Goal: Task Accomplishment & Management: Complete application form

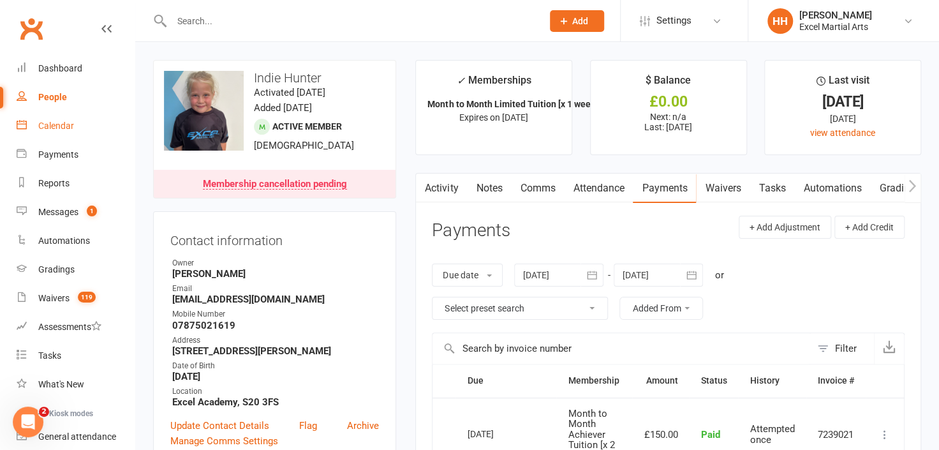
click at [56, 124] on div "Calendar" at bounding box center [56, 126] width 36 height 10
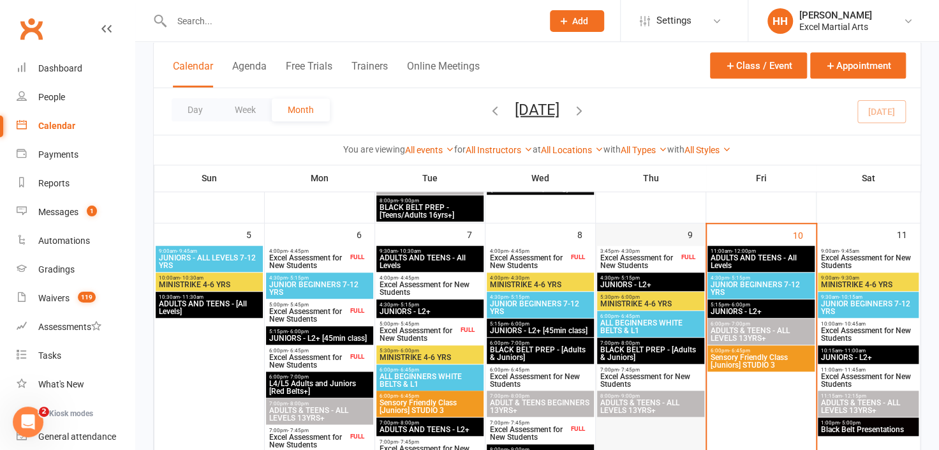
scroll to position [406, 0]
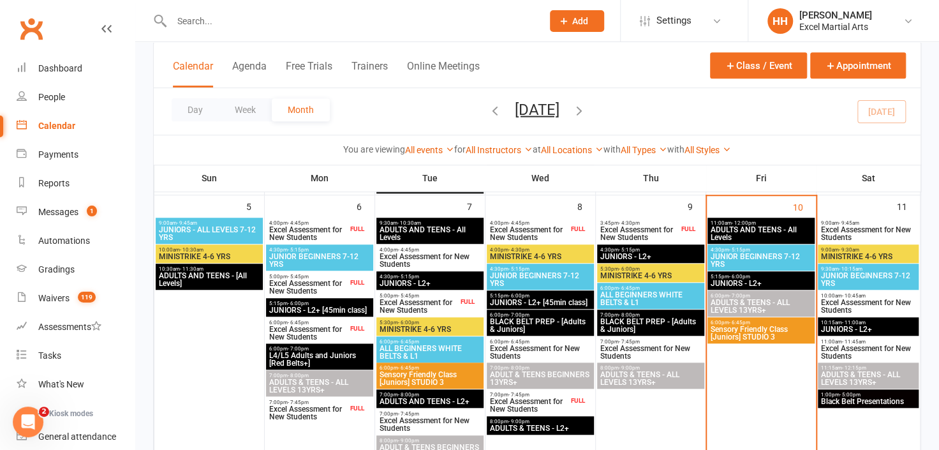
click at [562, 18] on icon at bounding box center [563, 20] width 11 height 11
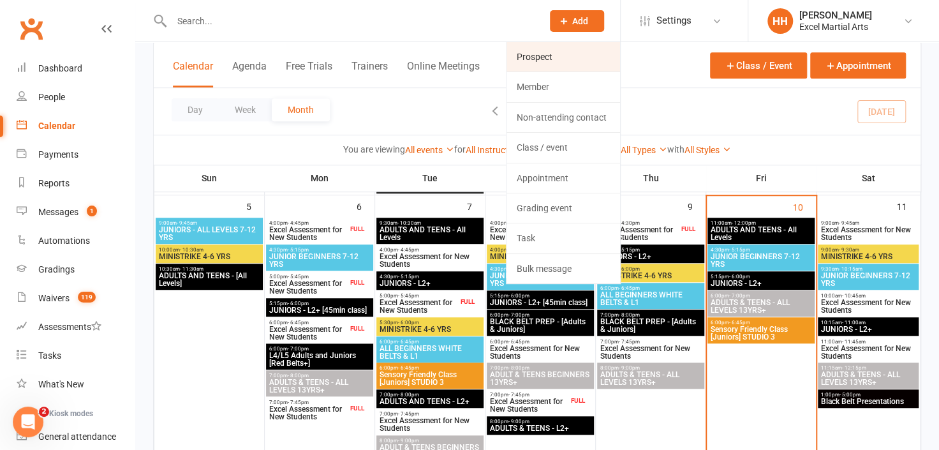
click at [531, 58] on link "Prospect" at bounding box center [563, 56] width 114 height 29
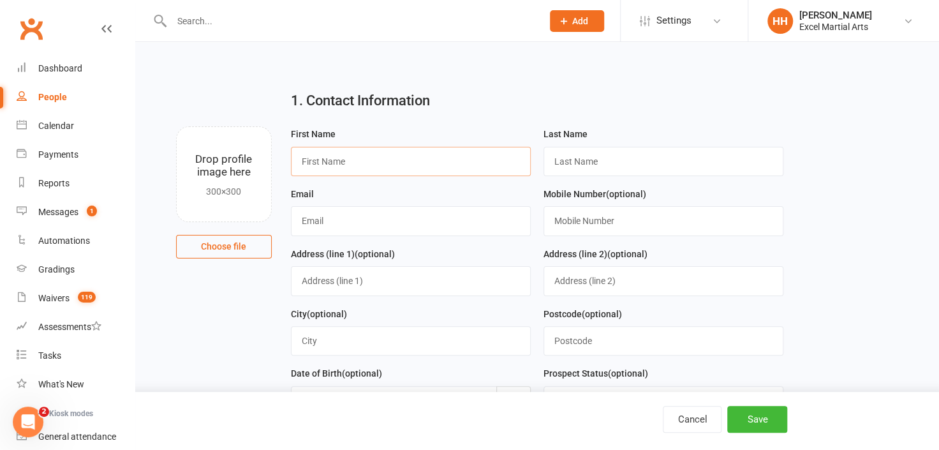
click at [333, 165] on input "text" at bounding box center [411, 161] width 240 height 29
type input "[PERSON_NAME]"
click at [567, 161] on input "text" at bounding box center [663, 161] width 240 height 29
type input "[PERSON_NAME]"
click at [316, 223] on input "text" at bounding box center [411, 220] width 240 height 29
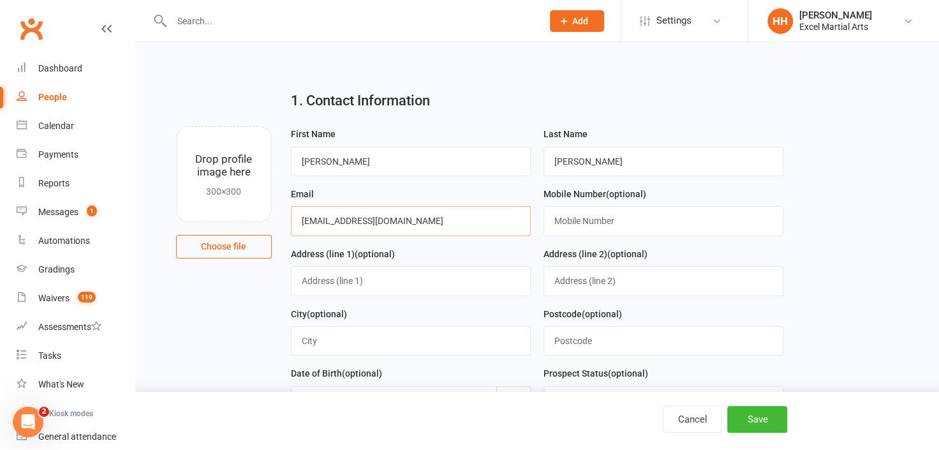
type input "[EMAIL_ADDRESS][DOMAIN_NAME]"
click at [562, 223] on input "text" at bounding box center [663, 220] width 240 height 29
type input "07786607505"
click at [552, 343] on input "text" at bounding box center [663, 340] width 240 height 29
type input "s"
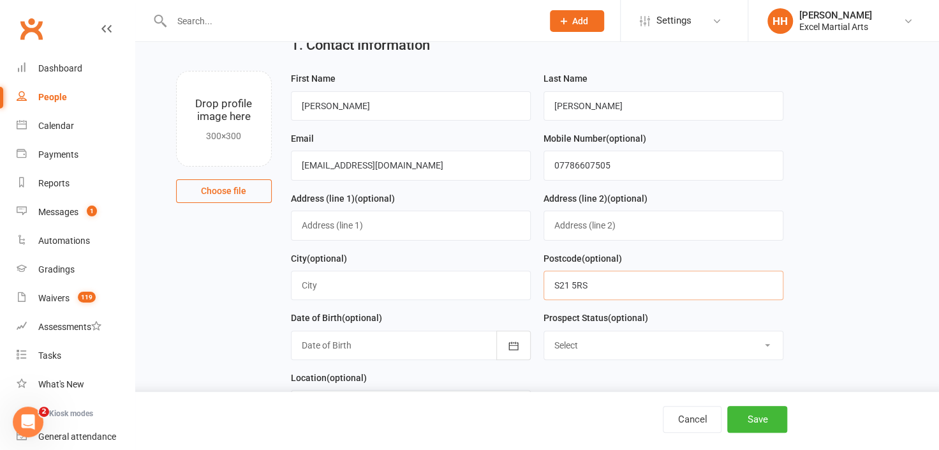
scroll to position [115, 0]
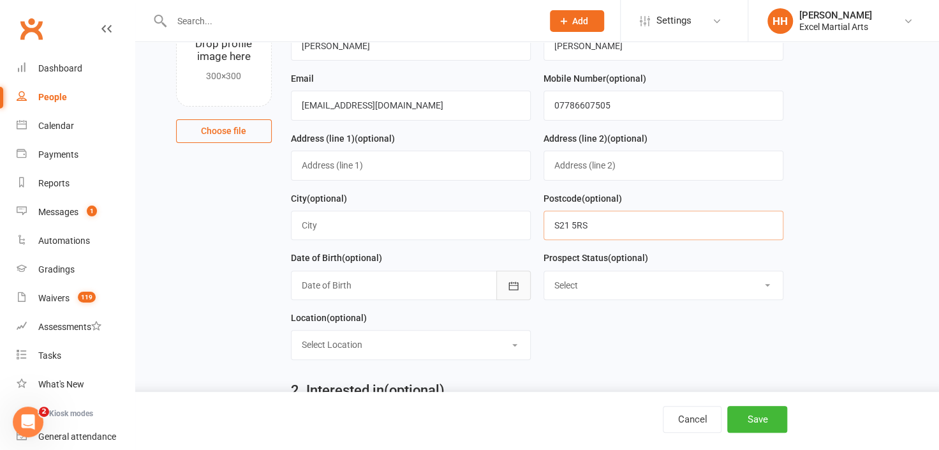
type input "S21 5RS"
click at [513, 281] on icon "button" at bounding box center [513, 285] width 13 height 13
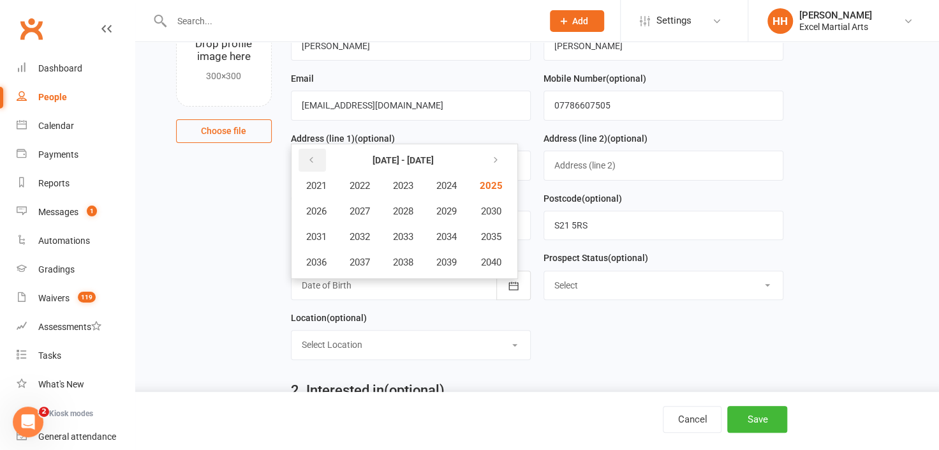
click at [311, 156] on icon "button" at bounding box center [311, 160] width 9 height 10
click at [310, 155] on icon "button" at bounding box center [311, 160] width 9 height 10
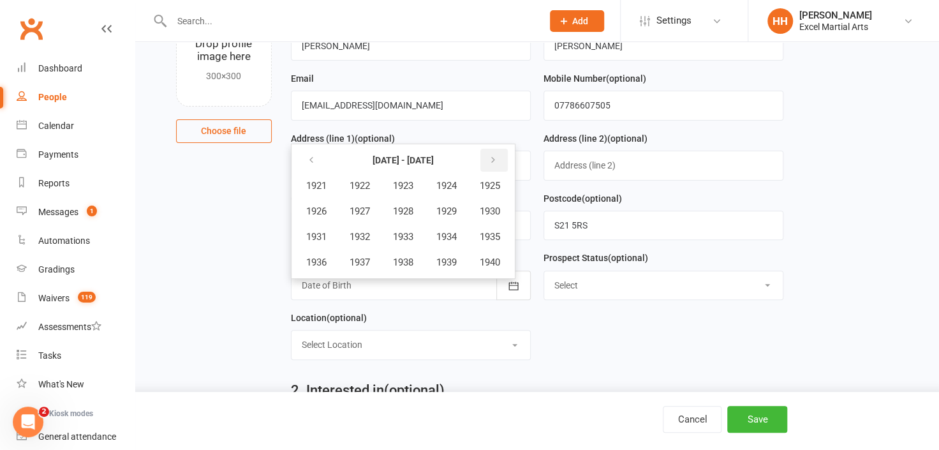
click at [497, 156] on icon "button" at bounding box center [492, 160] width 9 height 10
click at [323, 181] on span "1961" at bounding box center [316, 185] width 20 height 11
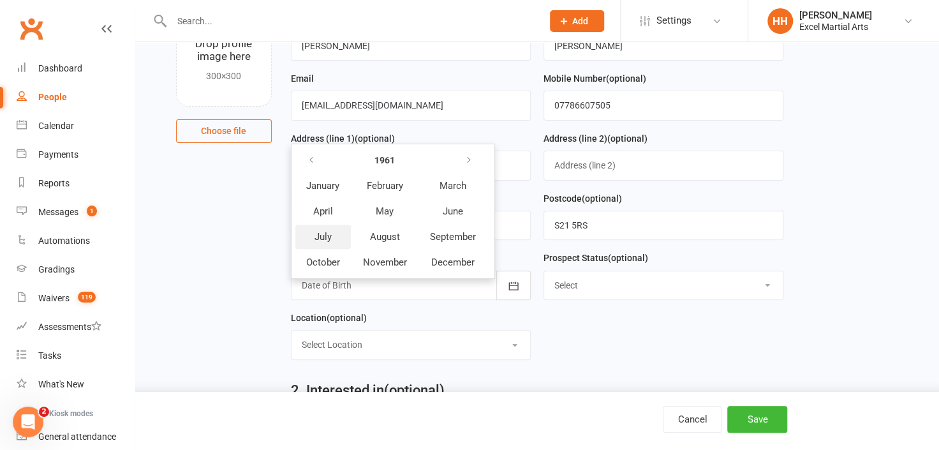
click at [321, 231] on span "July" at bounding box center [322, 236] width 17 height 11
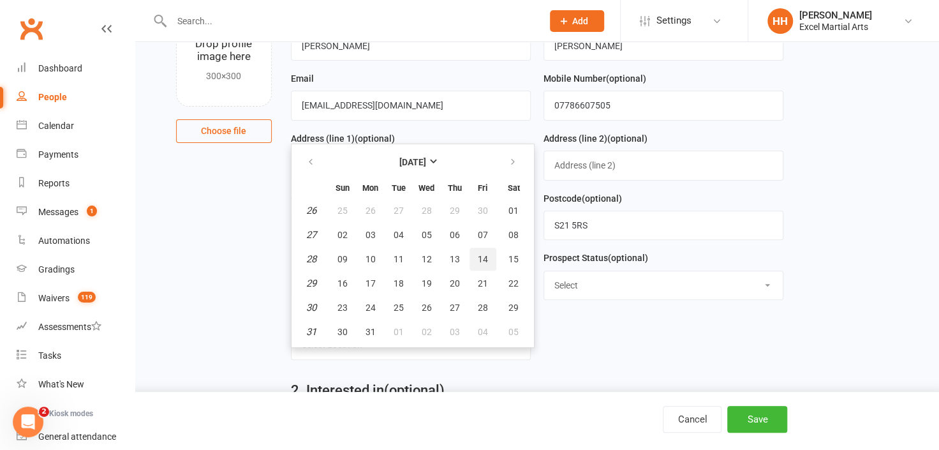
click at [481, 254] on span "14" at bounding box center [483, 259] width 10 height 10
type input "[DATE]"
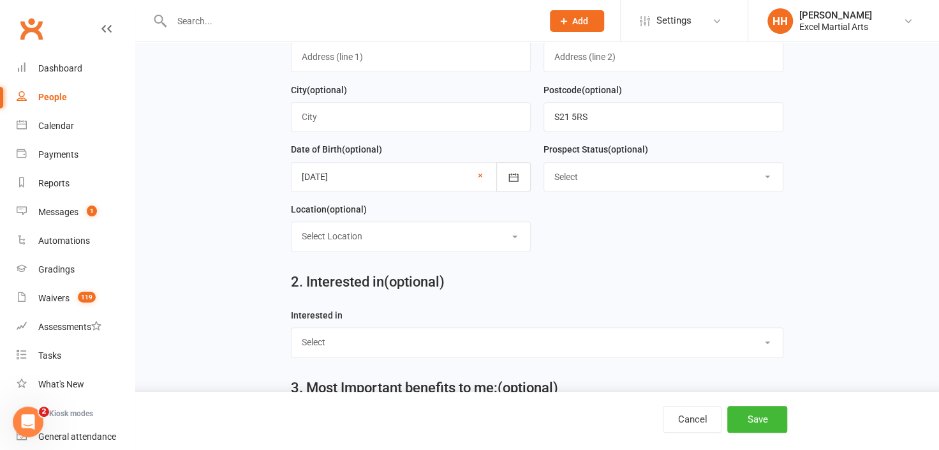
scroll to position [231, 0]
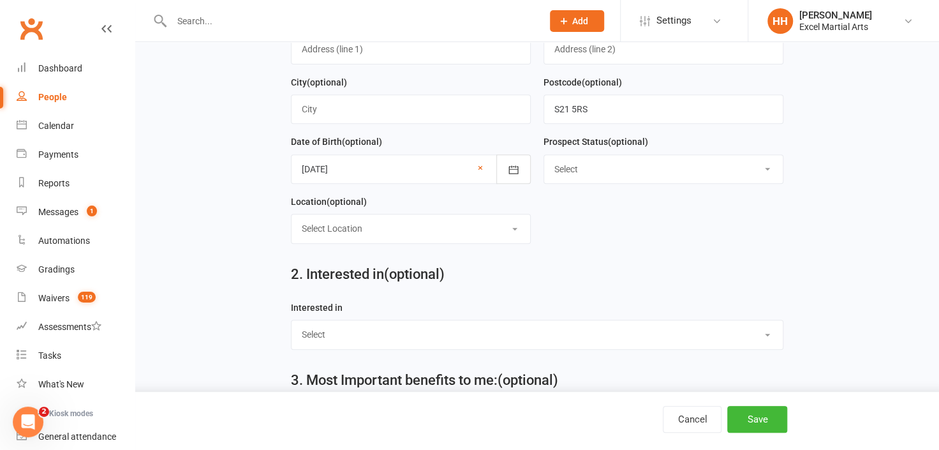
click at [515, 224] on select "Select Location Excel Academy, S20 3FS Rothervalley Upstairs in Studio 3" at bounding box center [410, 228] width 238 height 28
select select "0"
click at [291, 214] on select "Select Location Excel Academy, S20 3FS Rothervalley Upstairs in Studio 3" at bounding box center [410, 228] width 238 height 28
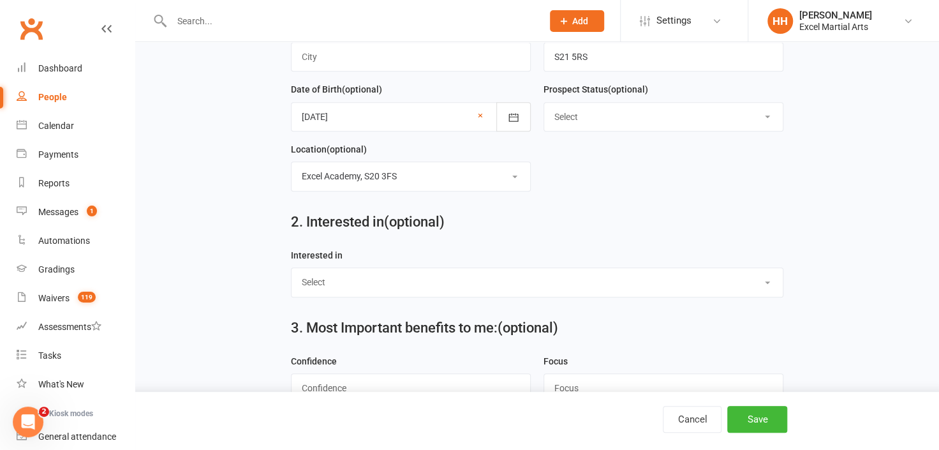
scroll to position [348, 0]
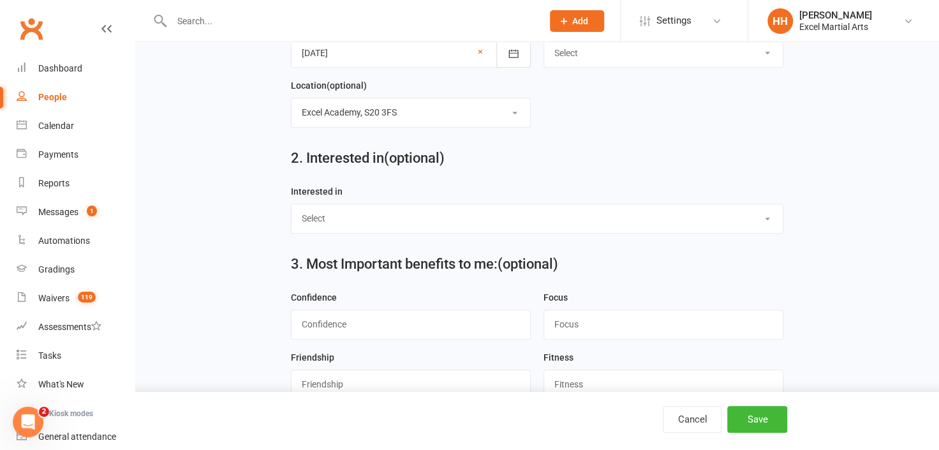
click at [765, 212] on select "Select Ministrike Juniors Adults/Teens Yoga Birthday Parties" at bounding box center [537, 218] width 492 height 28
select select "Adults/Teens"
click at [291, 204] on select "Select Ministrike Juniors Adults/Teens Yoga Birthday Parties" at bounding box center [537, 218] width 492 height 28
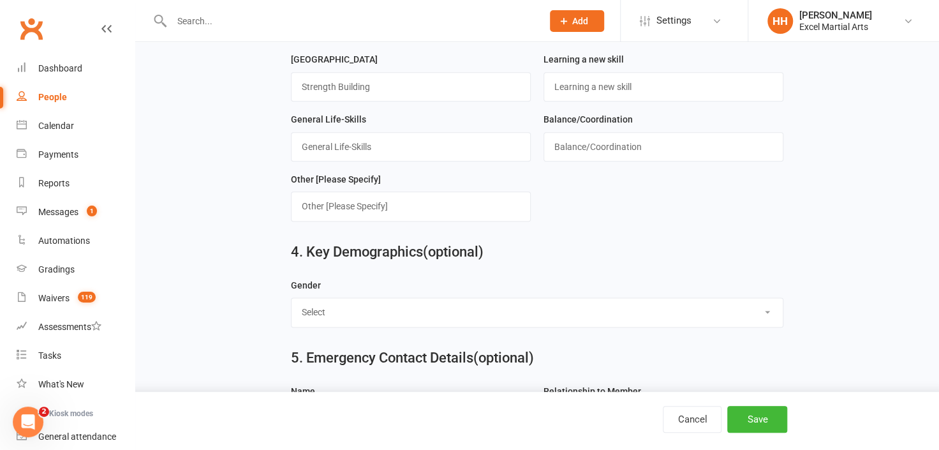
scroll to position [811, 0]
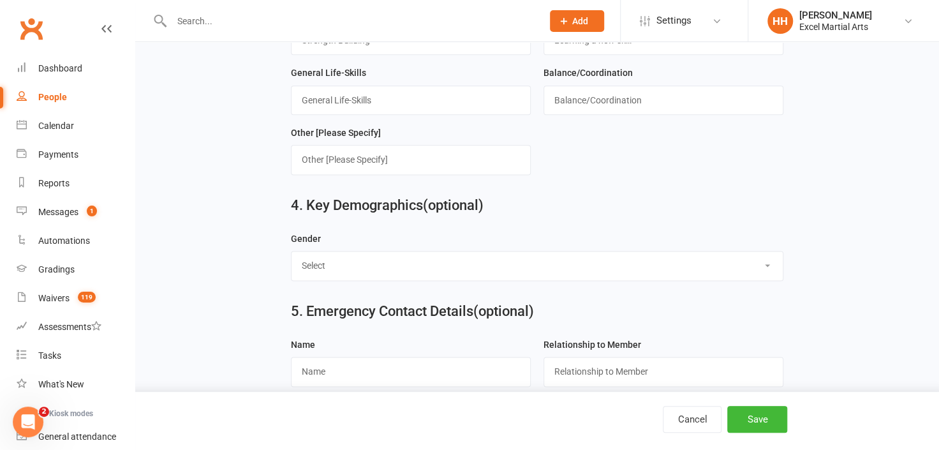
click at [766, 254] on select "Select [DEMOGRAPHIC_DATA] [DEMOGRAPHIC_DATA]" at bounding box center [537, 265] width 492 height 28
select select "[DEMOGRAPHIC_DATA]"
click at [291, 251] on select "Select [DEMOGRAPHIC_DATA] [DEMOGRAPHIC_DATA]" at bounding box center [537, 265] width 492 height 28
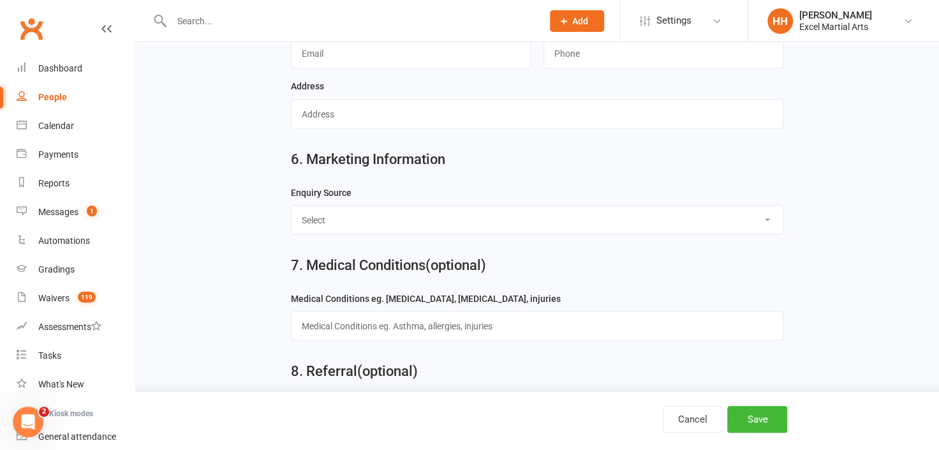
scroll to position [1217, 0]
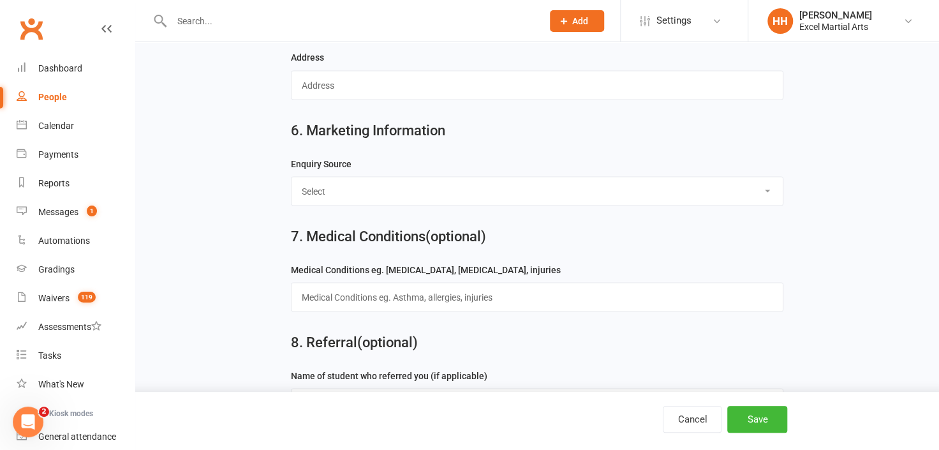
click at [766, 181] on select "Select Birthday Party Coach/Staff Referral Dance Driven by/Walk In Event [Commu…" at bounding box center [537, 191] width 492 height 28
select select "Facebook [Advert]"
click at [291, 177] on select "Select Birthday Party Coach/Staff Referral Dance Driven by/Walk In Event [Commu…" at bounding box center [537, 191] width 492 height 28
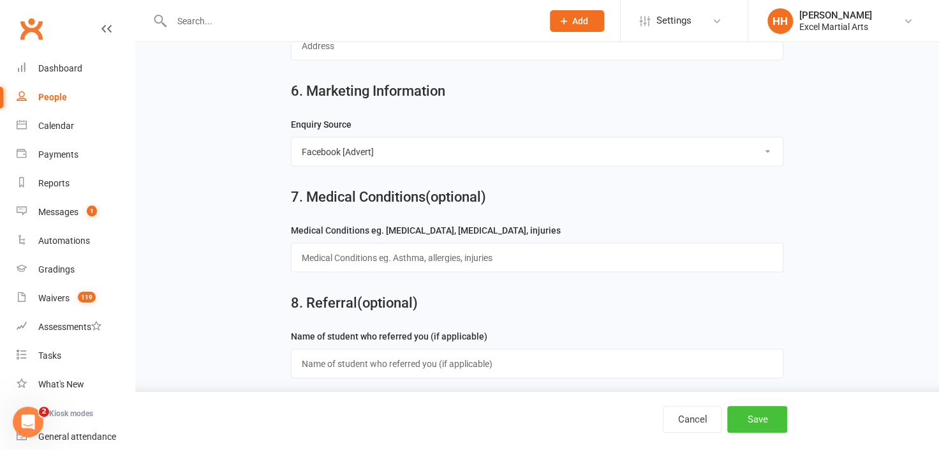
click at [765, 414] on button "Save" at bounding box center [757, 419] width 60 height 27
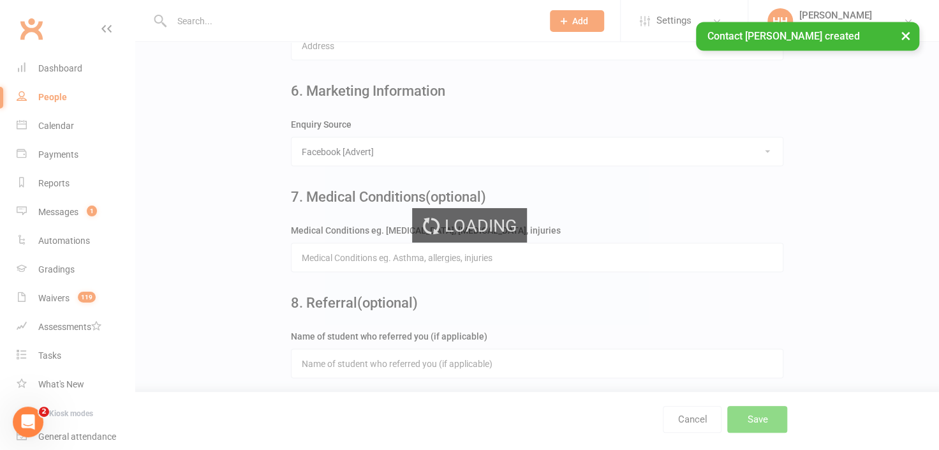
scroll to position [0, 0]
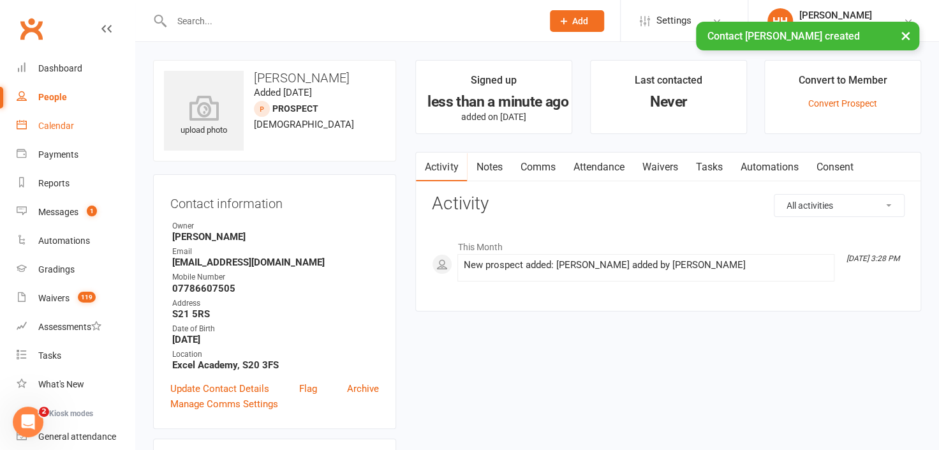
drag, startPoint x: 53, startPoint y: 122, endPoint x: 48, endPoint y: 129, distance: 8.9
click at [53, 122] on div "Calendar" at bounding box center [56, 126] width 36 height 10
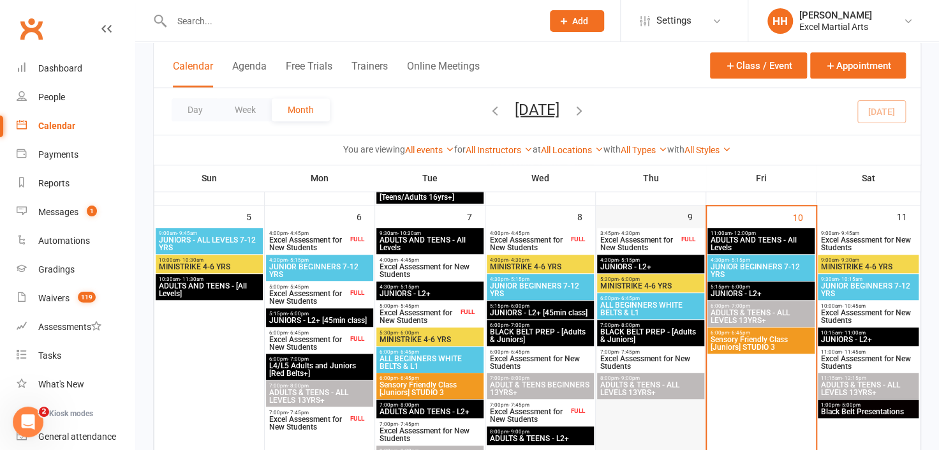
scroll to position [406, 0]
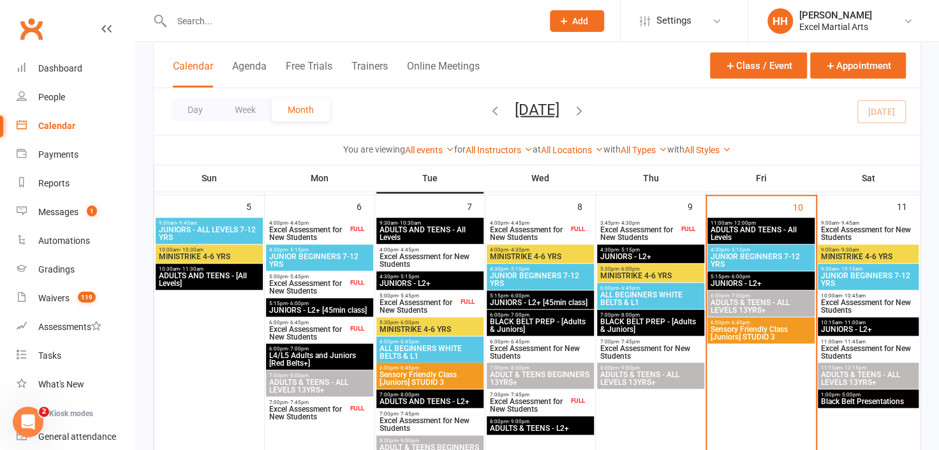
click at [888, 302] on span "Excel Assessment for New Students" at bounding box center [868, 305] width 96 height 15
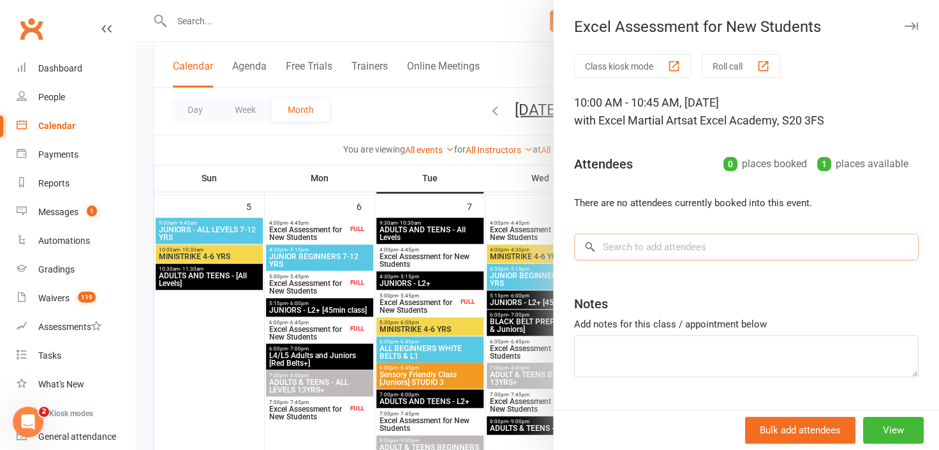
click at [604, 245] on input "search" at bounding box center [746, 246] width 344 height 27
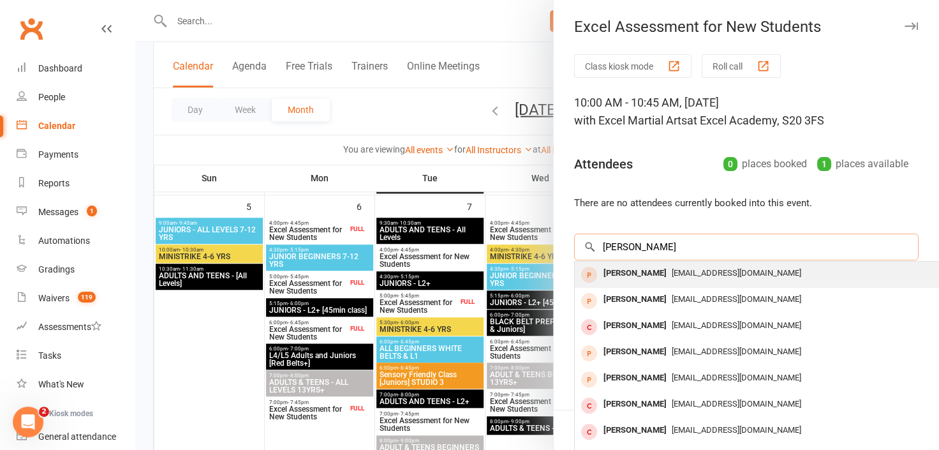
type input "[PERSON_NAME]"
click at [638, 272] on div "[PERSON_NAME]" at bounding box center [634, 273] width 73 height 18
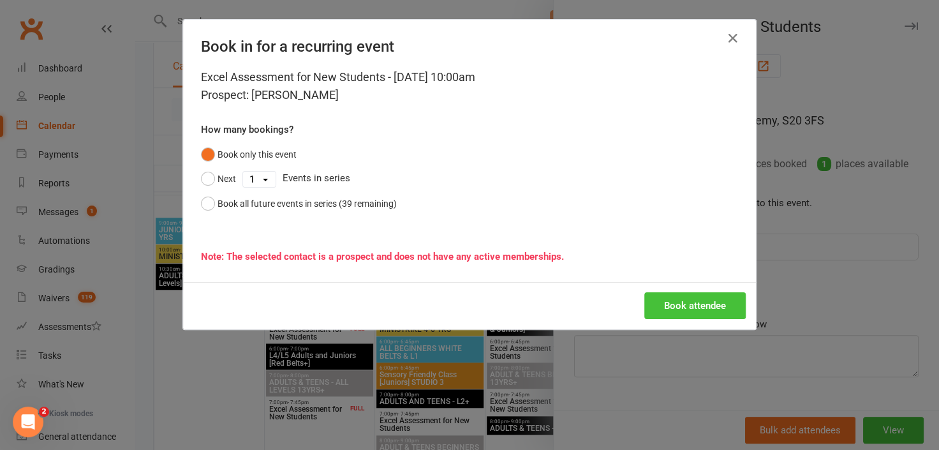
click at [667, 304] on button "Book attendee" at bounding box center [694, 305] width 101 height 27
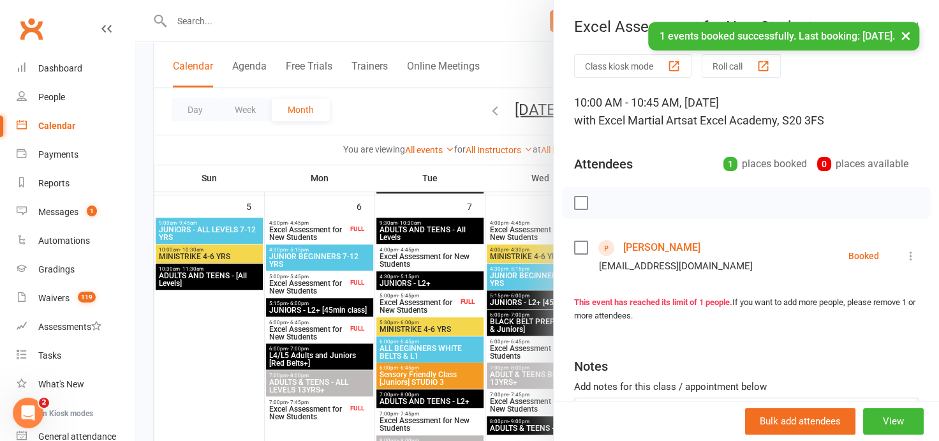
click at [902, 34] on button "×" at bounding box center [905, 35] width 23 height 27
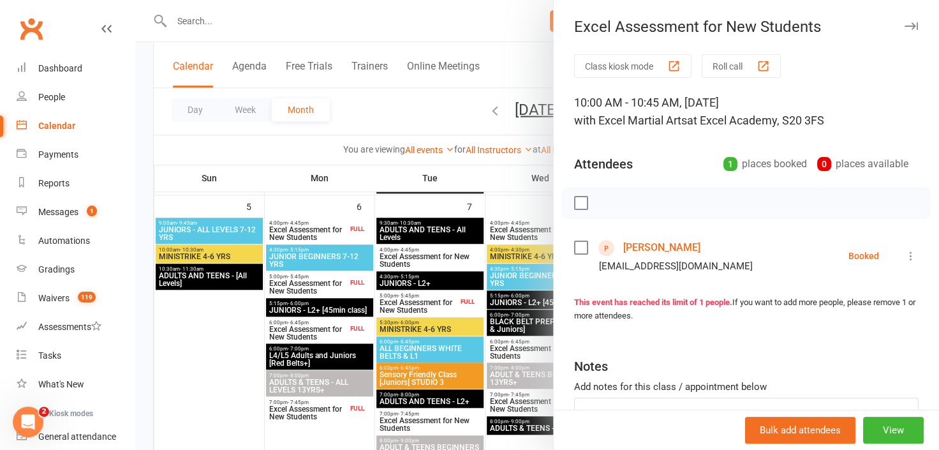
click at [904, 25] on icon "button" at bounding box center [910, 26] width 13 height 8
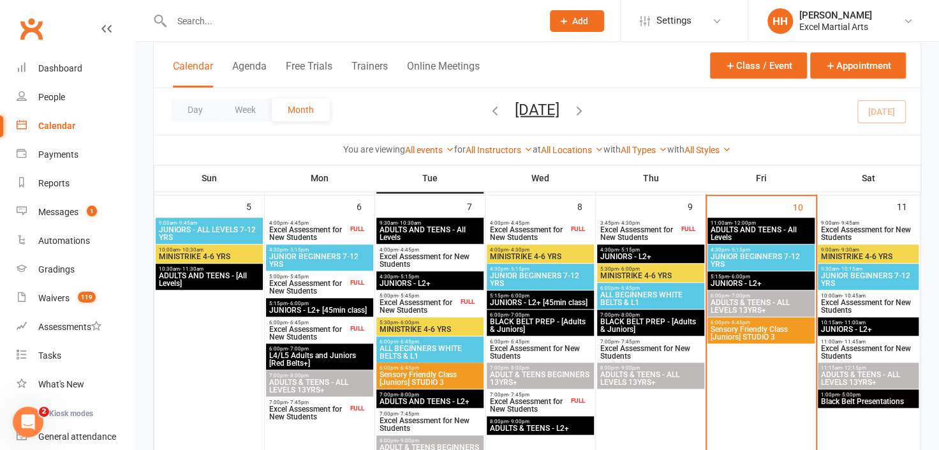
click at [191, 17] on input "text" at bounding box center [350, 21] width 365 height 18
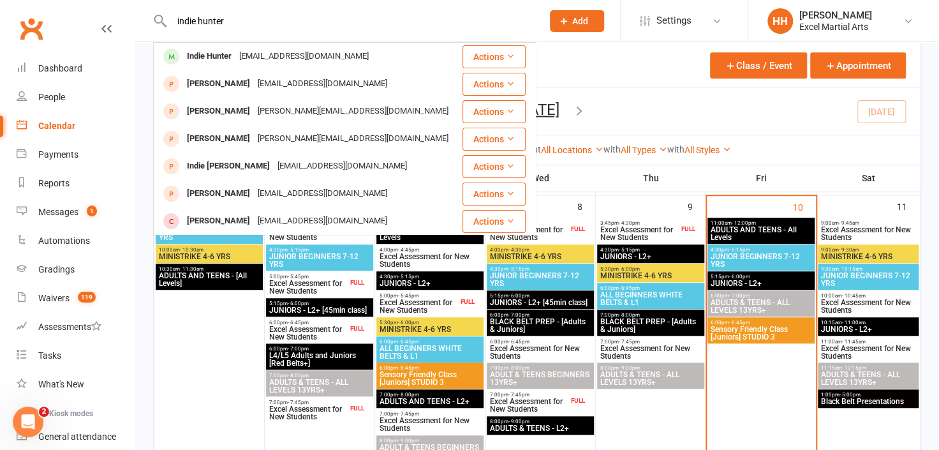
type input "indie hunter"
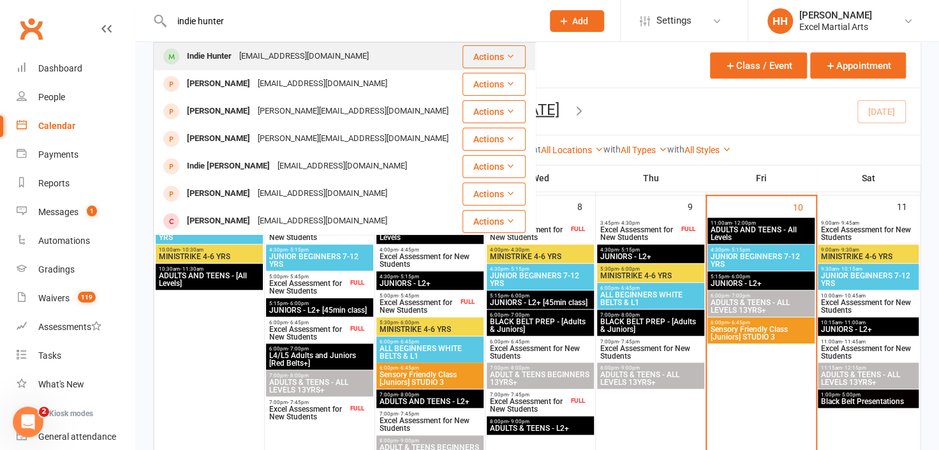
click at [196, 61] on div "Indie Hunter" at bounding box center [209, 56] width 52 height 18
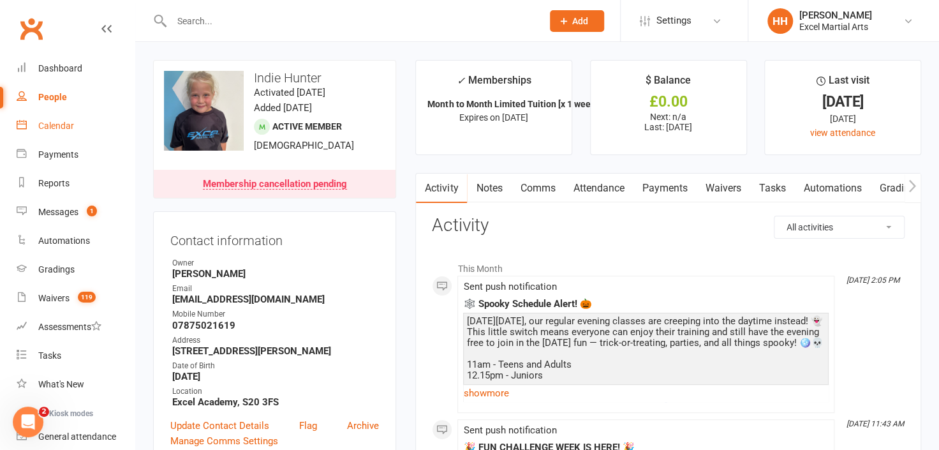
click at [56, 125] on div "Calendar" at bounding box center [56, 126] width 36 height 10
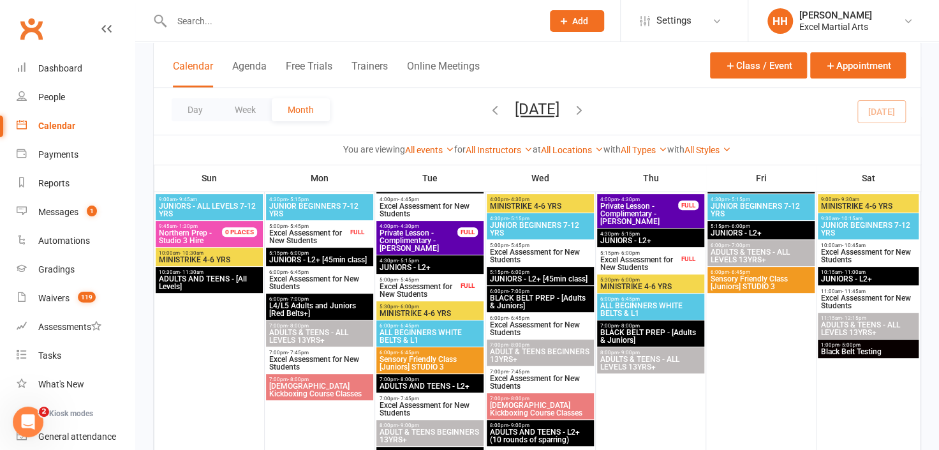
scroll to position [57, 0]
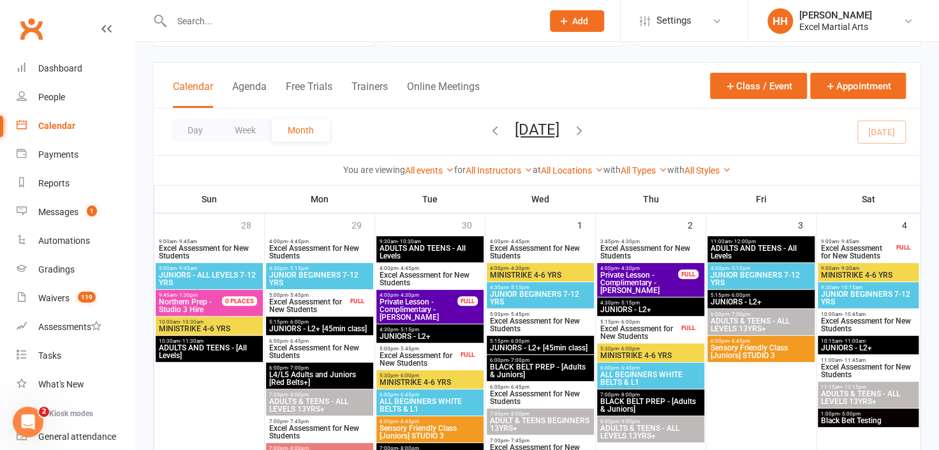
click at [858, 249] on span "Excel Assessment for New Students" at bounding box center [856, 251] width 73 height 15
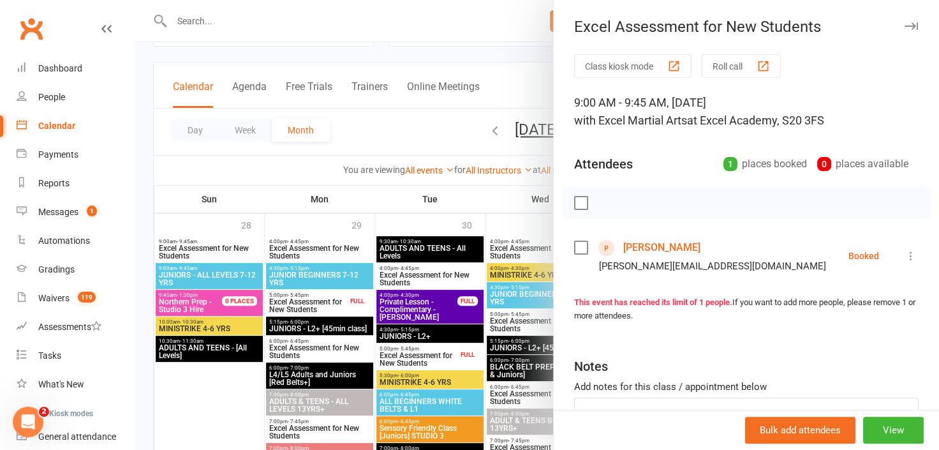
click at [904, 23] on icon "button" at bounding box center [910, 26] width 13 height 8
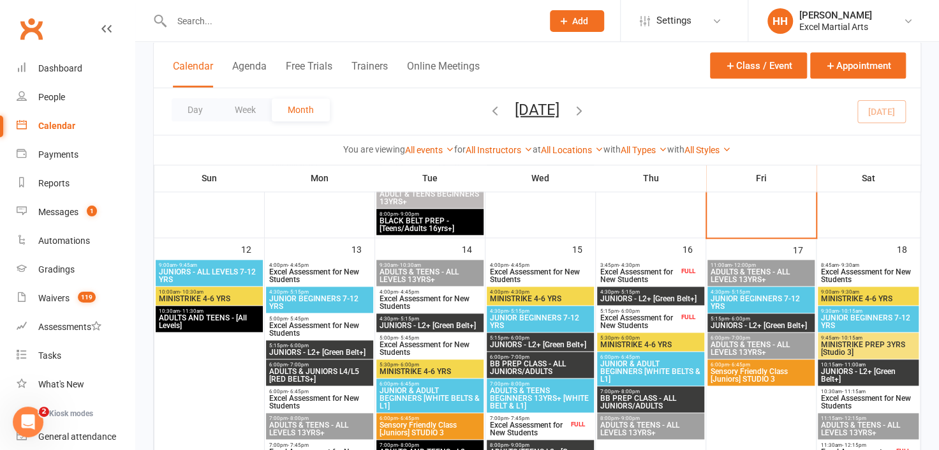
scroll to position [638, 0]
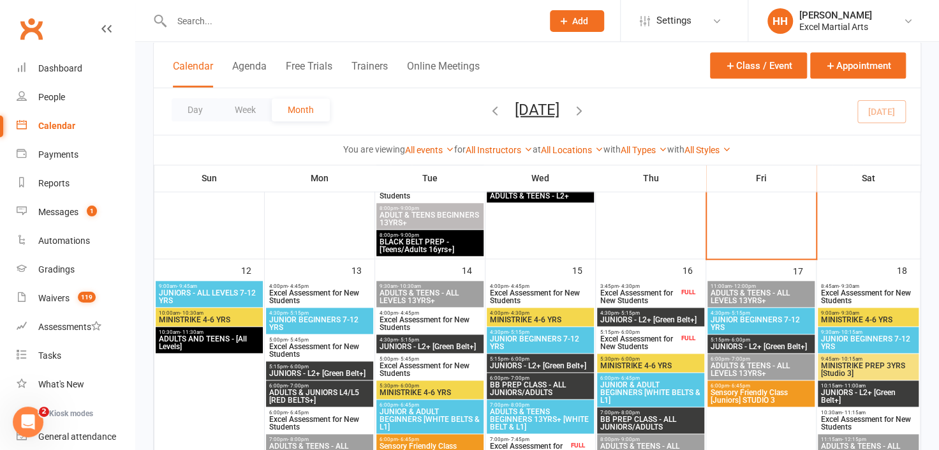
click at [214, 17] on input "text" at bounding box center [350, 21] width 365 height 18
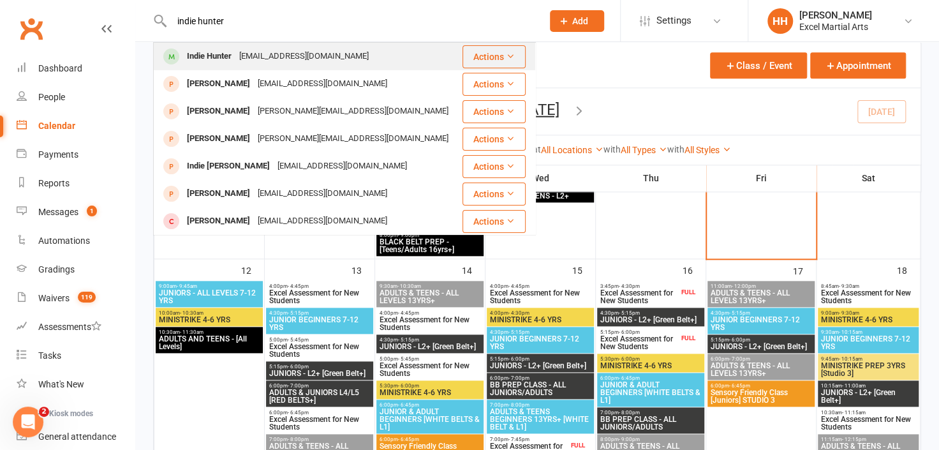
type input "indie hunter"
click at [311, 59] on div "[EMAIL_ADDRESS][DOMAIN_NAME]" at bounding box center [303, 56] width 137 height 18
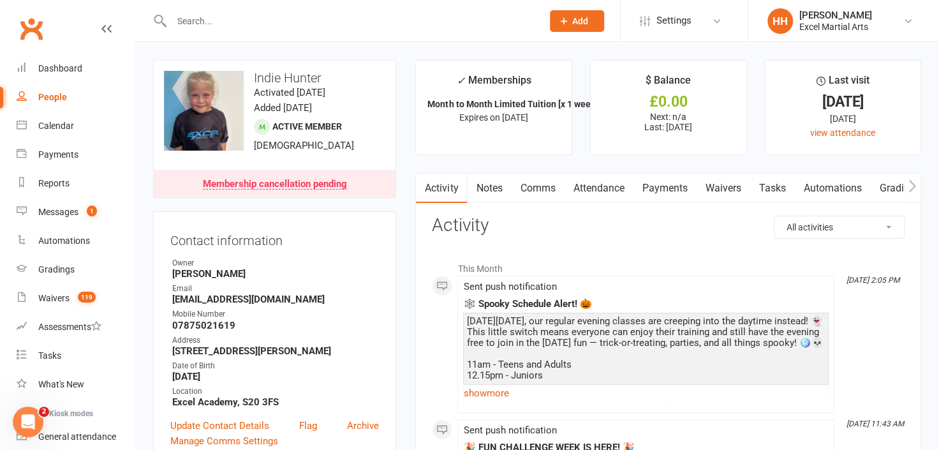
click at [488, 184] on link "Notes" at bounding box center [489, 187] width 44 height 29
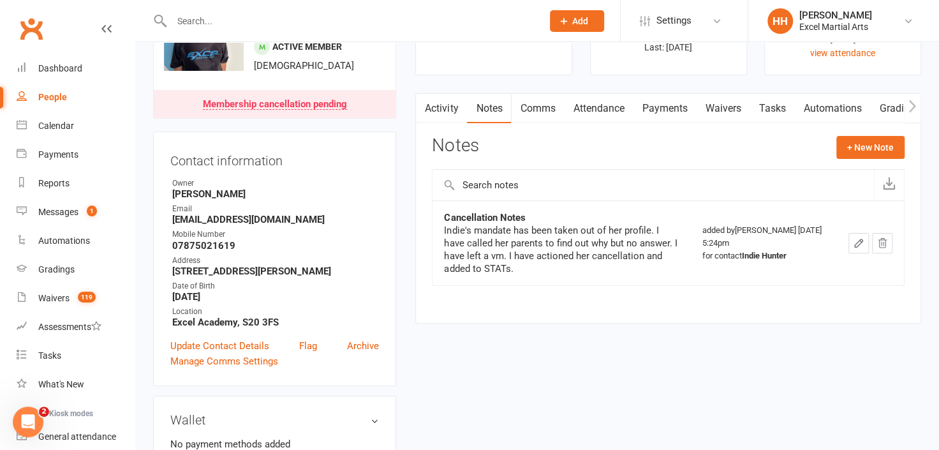
scroll to position [78, 0]
click at [678, 115] on link "Payments" at bounding box center [664, 109] width 63 height 29
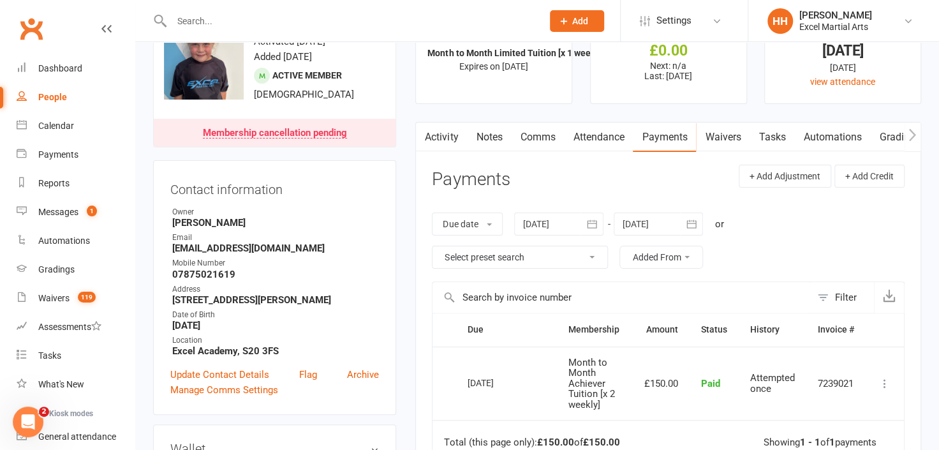
scroll to position [51, 0]
click at [456, 138] on link "Activity" at bounding box center [441, 136] width 51 height 29
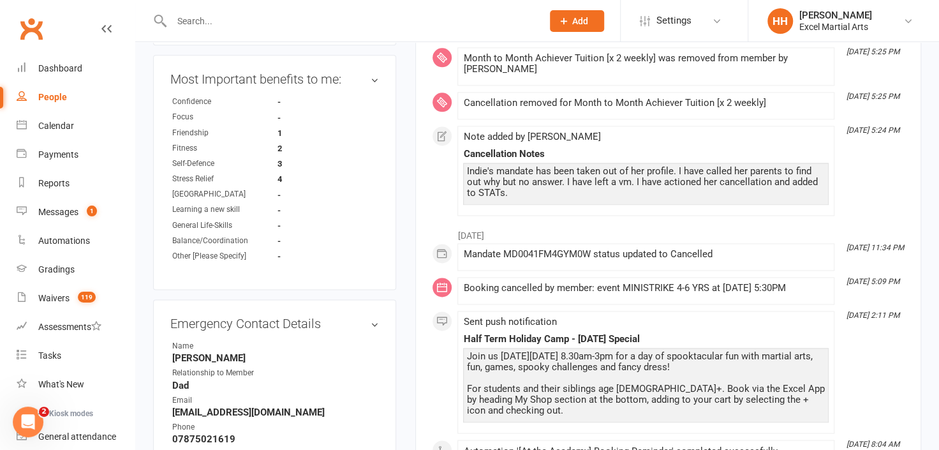
scroll to position [852, 0]
click at [565, 18] on icon at bounding box center [563, 20] width 11 height 11
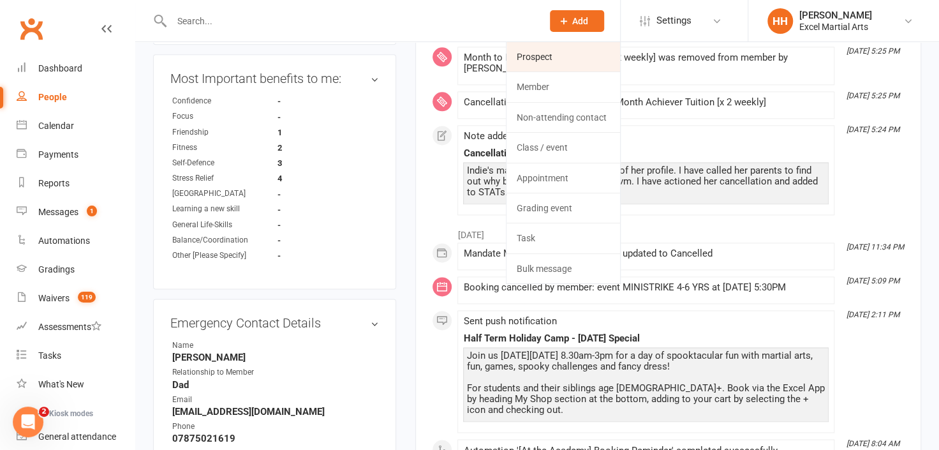
click at [543, 56] on link "Prospect" at bounding box center [563, 56] width 114 height 29
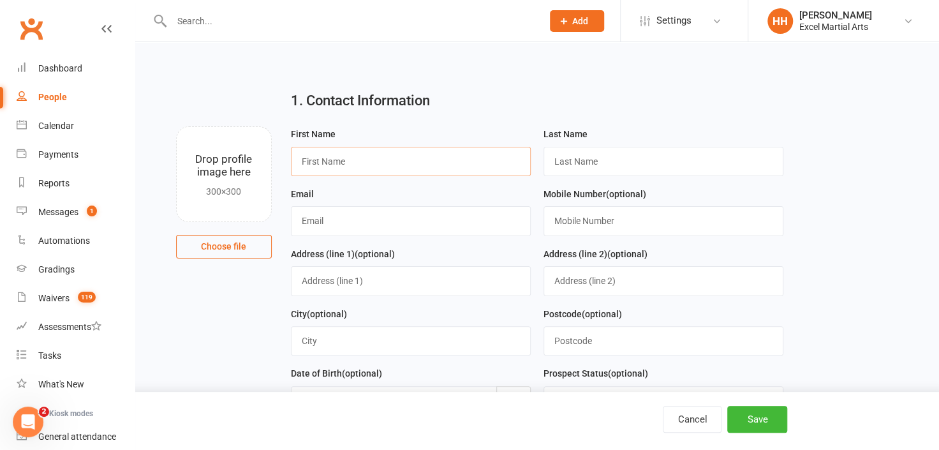
click at [323, 168] on input "text" at bounding box center [411, 161] width 240 height 29
type input "[PERSON_NAME]"
click at [568, 159] on input "text" at bounding box center [663, 161] width 240 height 29
type input "[PERSON_NAME]"
click at [326, 221] on input "text" at bounding box center [411, 220] width 240 height 29
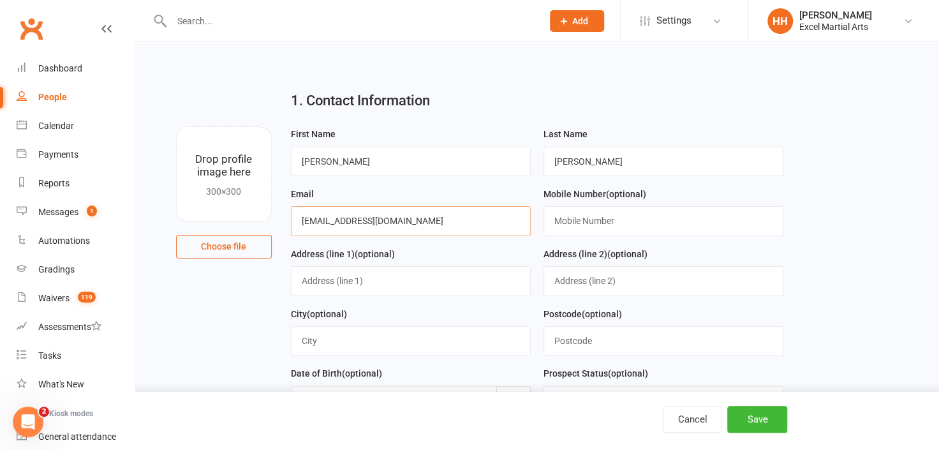
type input "[EMAIL_ADDRESS][DOMAIN_NAME]"
click at [590, 223] on input "text" at bounding box center [663, 220] width 240 height 29
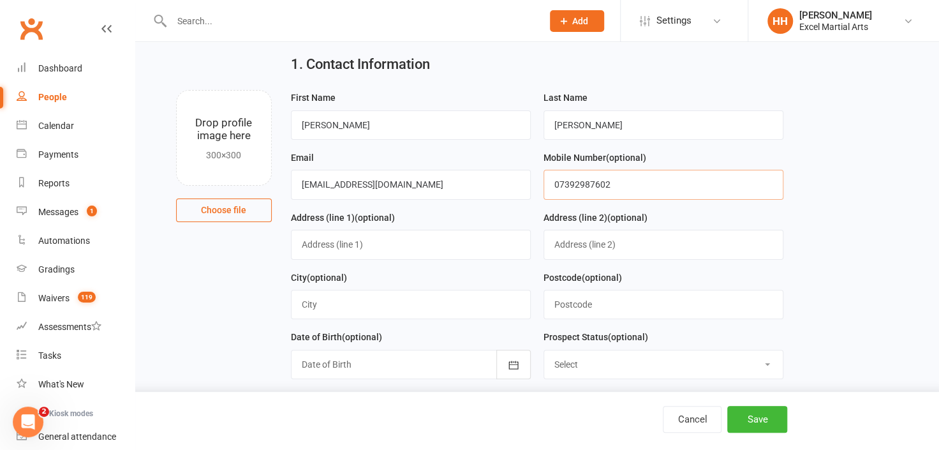
scroll to position [115, 0]
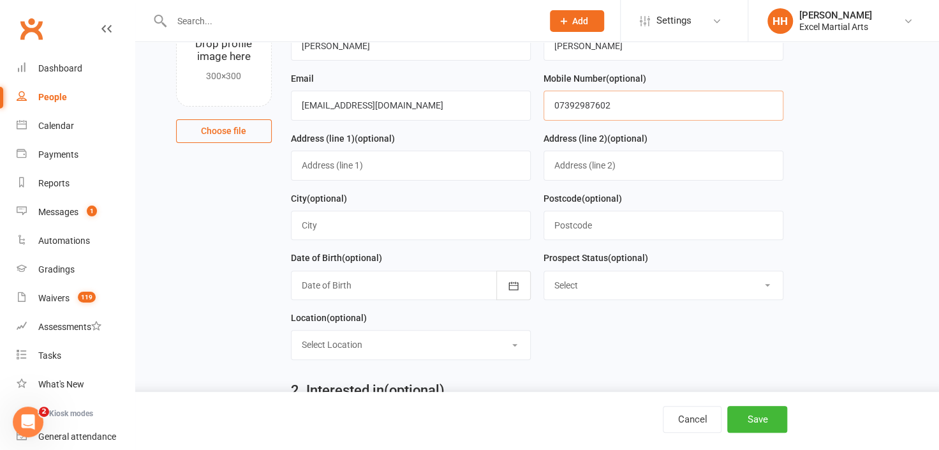
type input "07392987602"
click at [339, 284] on div at bounding box center [411, 284] width 240 height 29
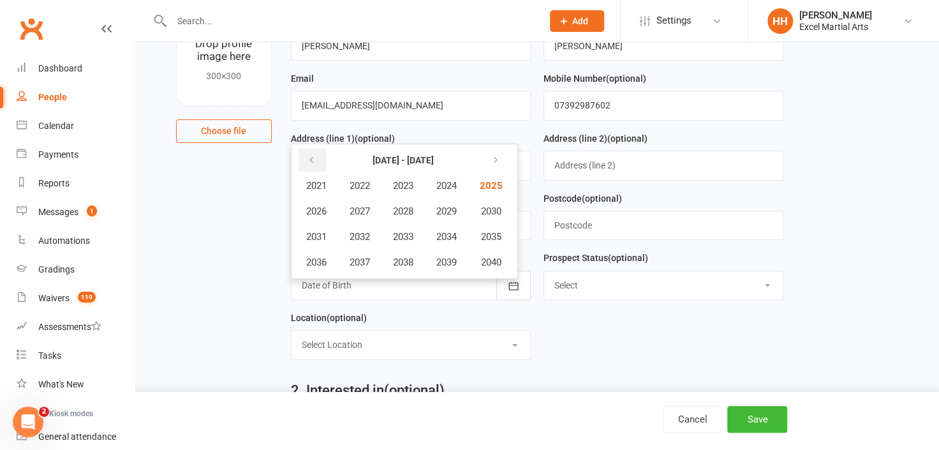
click at [309, 155] on icon "button" at bounding box center [311, 160] width 9 height 10
click at [499, 180] on span "2005" at bounding box center [490, 185] width 20 height 11
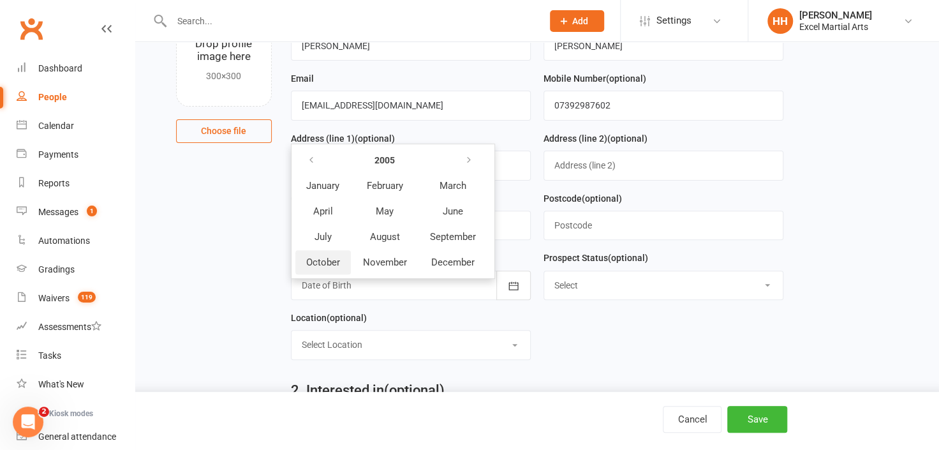
click at [318, 256] on span "October" at bounding box center [323, 261] width 34 height 11
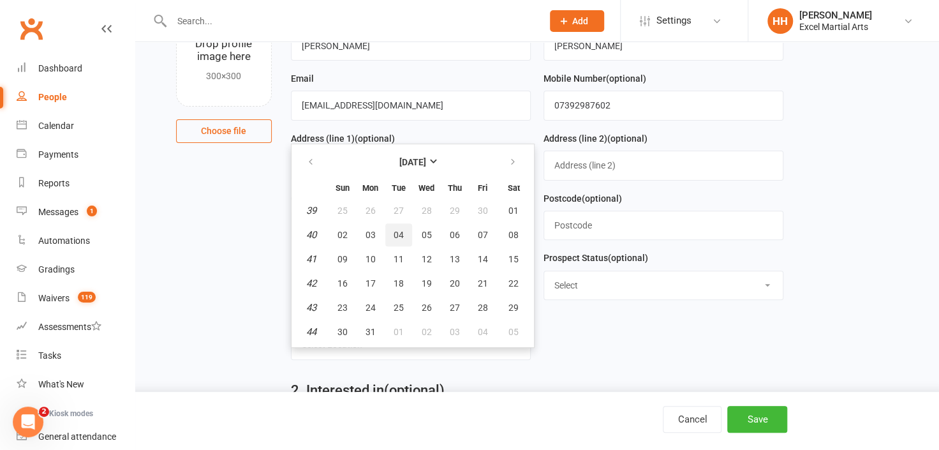
click at [396, 230] on span "04" at bounding box center [398, 235] width 10 height 10
type input "[DATE]"
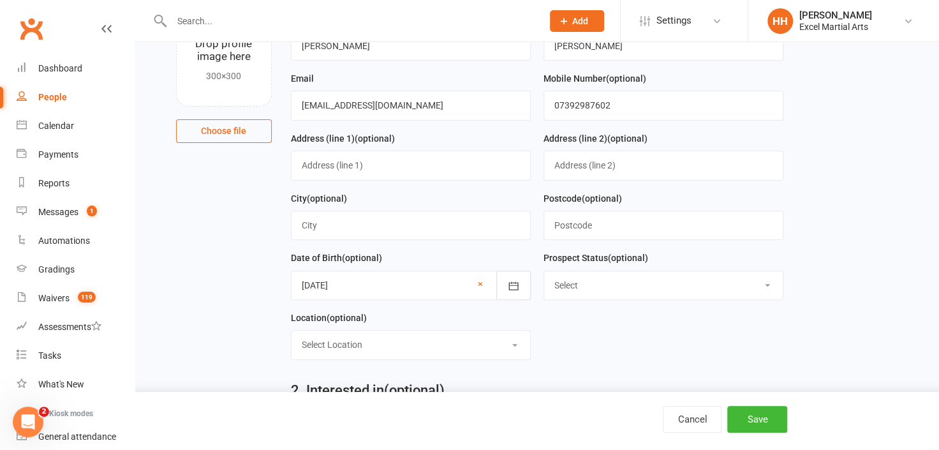
click at [512, 342] on select "Select Location Excel Academy, S20 3FS Rothervalley Upstairs in Studio 3" at bounding box center [410, 344] width 238 height 28
select select "0"
click at [291, 330] on select "Select Location Excel Academy, S20 3FS Rothervalley Upstairs in Studio 3" at bounding box center [410, 344] width 238 height 28
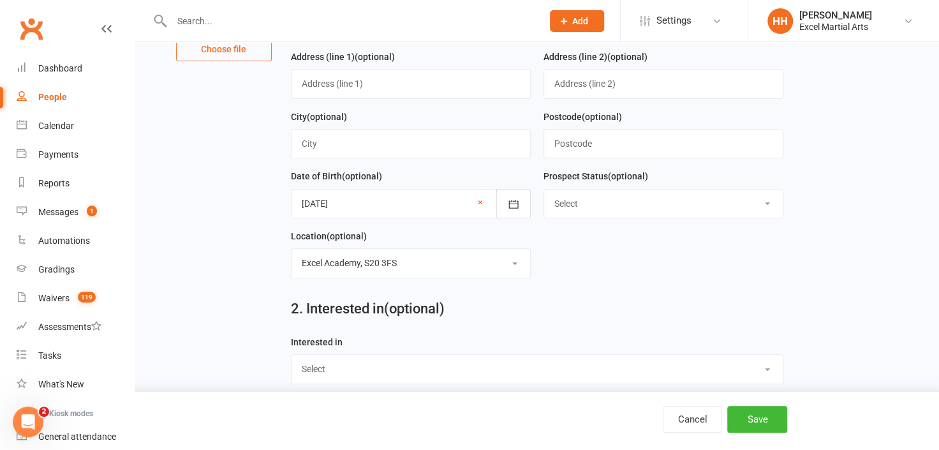
scroll to position [231, 0]
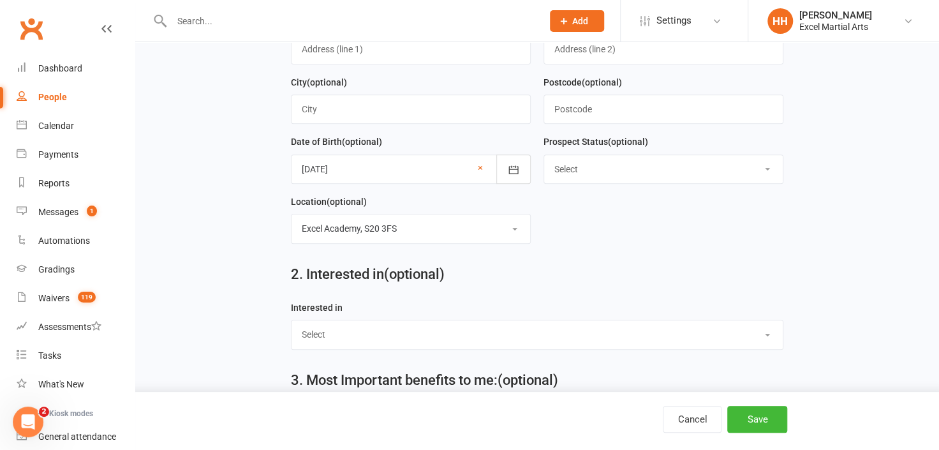
click at [766, 329] on select "Select Ministrike Juniors Adults/Teens Yoga Birthday Parties" at bounding box center [537, 334] width 492 height 28
click at [291, 320] on select "Select Ministrike Juniors Adults/Teens Yoga Birthday Parties" at bounding box center [537, 334] width 492 height 28
click at [765, 333] on select "Select Ministrike Juniors Adults/Teens Yoga Birthday Parties" at bounding box center [537, 334] width 492 height 28
select select "Adults/Teens"
click at [291, 320] on select "Select Ministrike Juniors Adults/Teens Yoga Birthday Parties" at bounding box center [537, 334] width 492 height 28
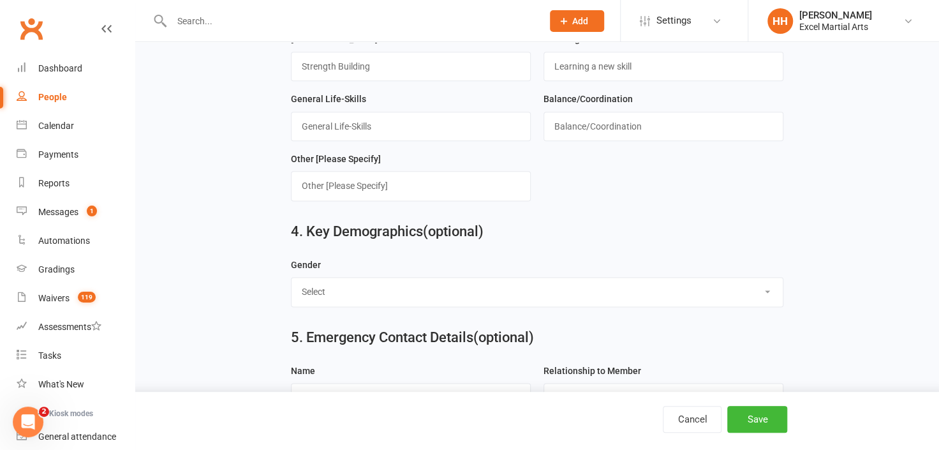
scroll to position [811, 0]
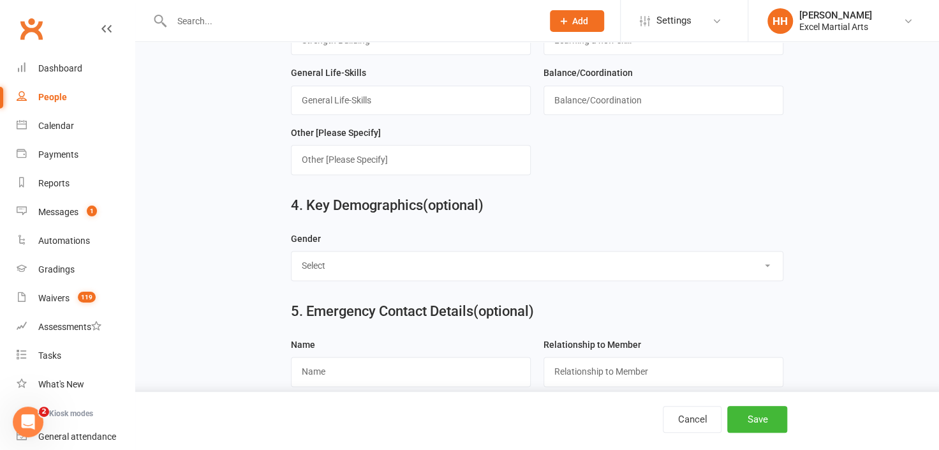
click at [769, 256] on select "Select [DEMOGRAPHIC_DATA] [DEMOGRAPHIC_DATA]" at bounding box center [537, 265] width 492 height 28
select select "[DEMOGRAPHIC_DATA]"
click at [291, 251] on select "Select [DEMOGRAPHIC_DATA] [DEMOGRAPHIC_DATA]" at bounding box center [537, 265] width 492 height 28
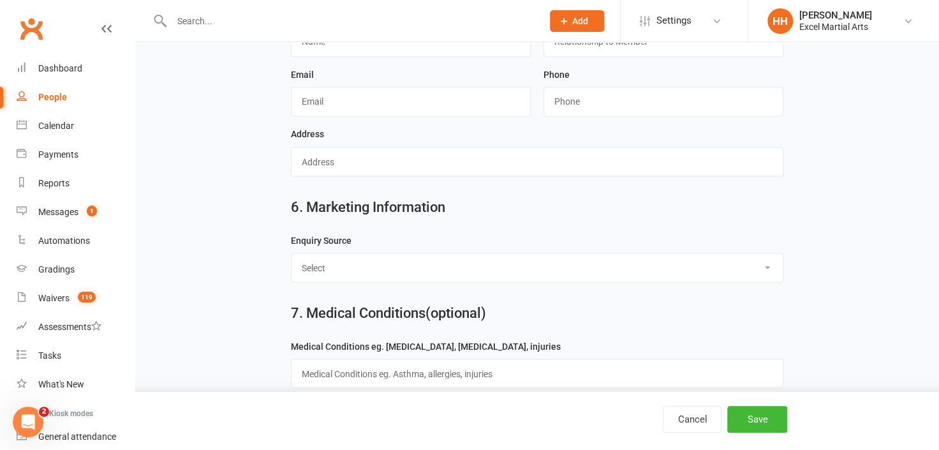
scroll to position [1159, 0]
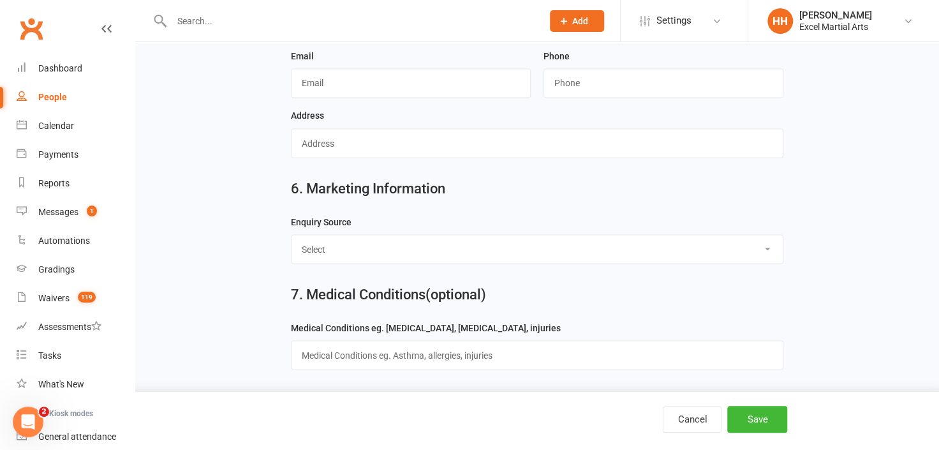
click at [767, 237] on select "Select Birthday Party Coach/Staff Referral Dance Driven by/Walk In Event [Commu…" at bounding box center [537, 249] width 492 height 28
select select "Facebook [Advert]"
click at [291, 235] on select "Select Birthday Party Coach/Staff Referral Dance Driven by/Walk In Event [Commu…" at bounding box center [537, 249] width 492 height 28
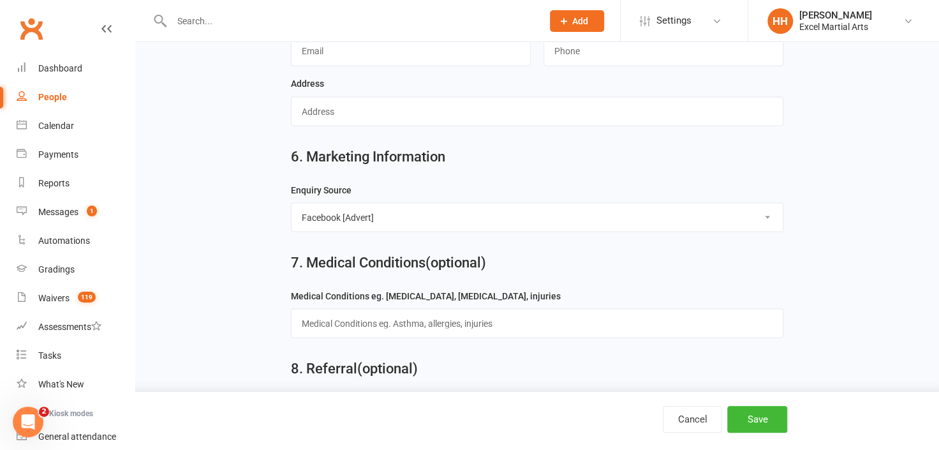
scroll to position [1257, 0]
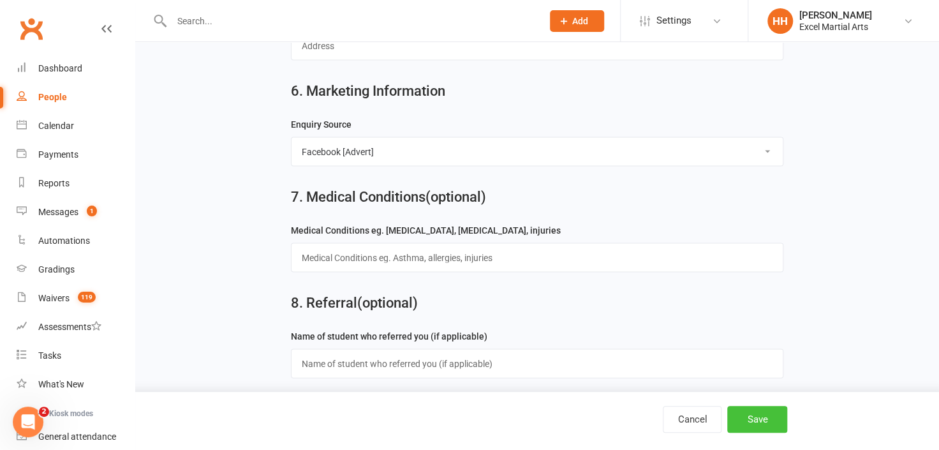
click at [758, 417] on button "Save" at bounding box center [757, 419] width 60 height 27
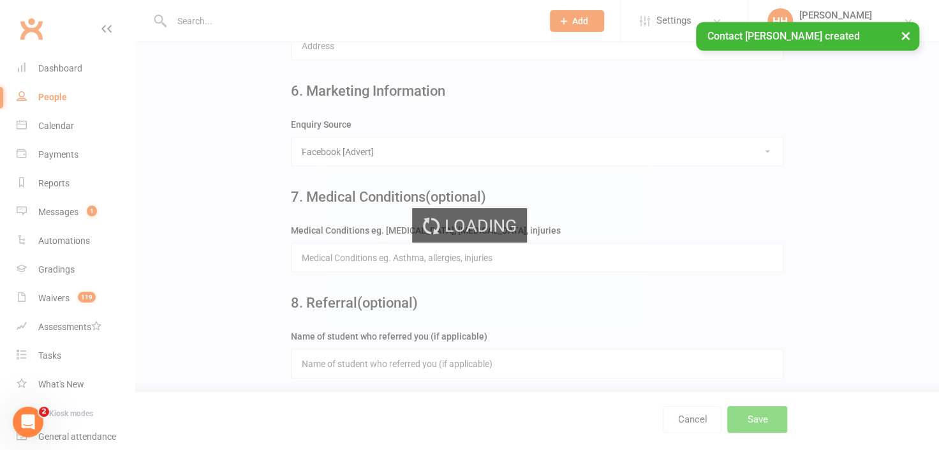
scroll to position [0, 0]
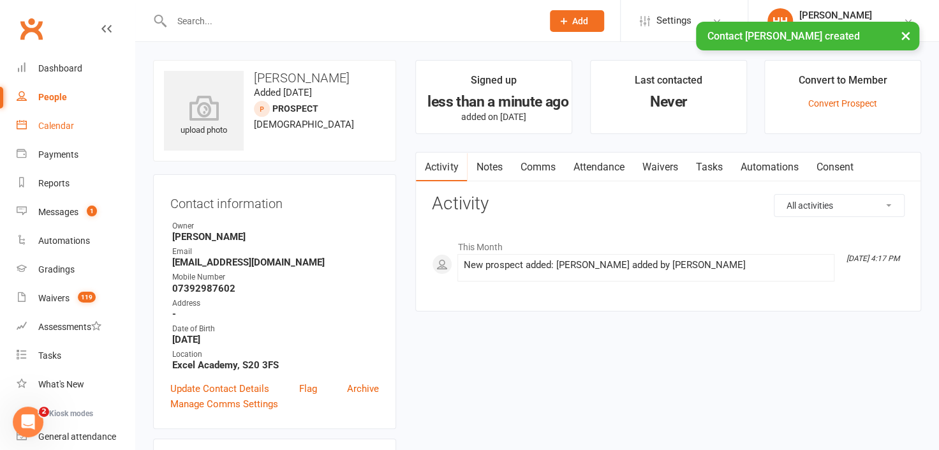
click at [64, 125] on div "Calendar" at bounding box center [56, 126] width 36 height 10
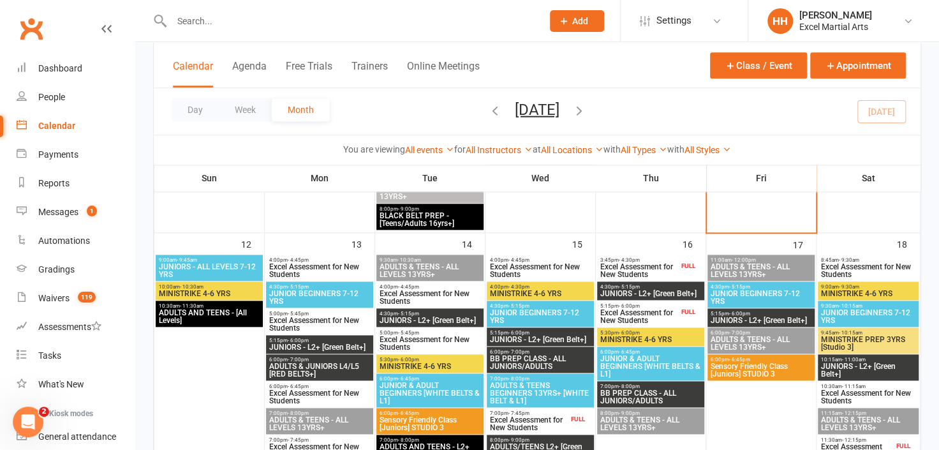
scroll to position [638, 0]
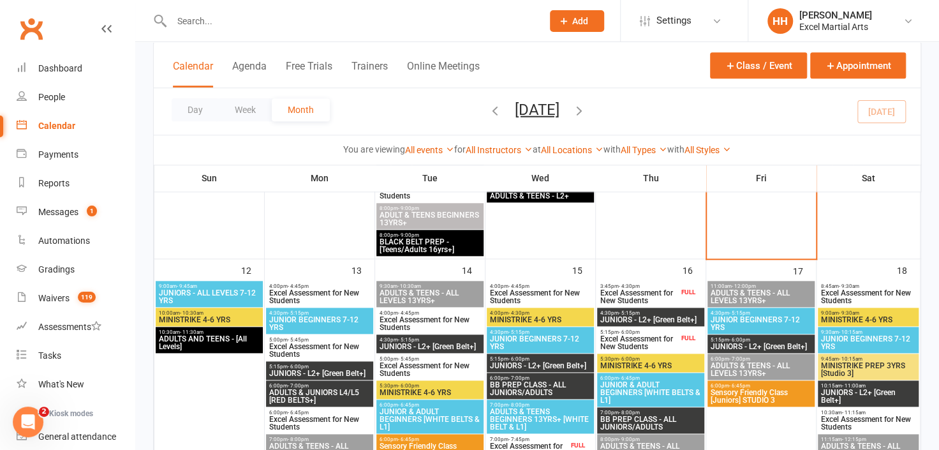
click at [557, 290] on span "Excel Assessment for New Students" at bounding box center [540, 296] width 102 height 15
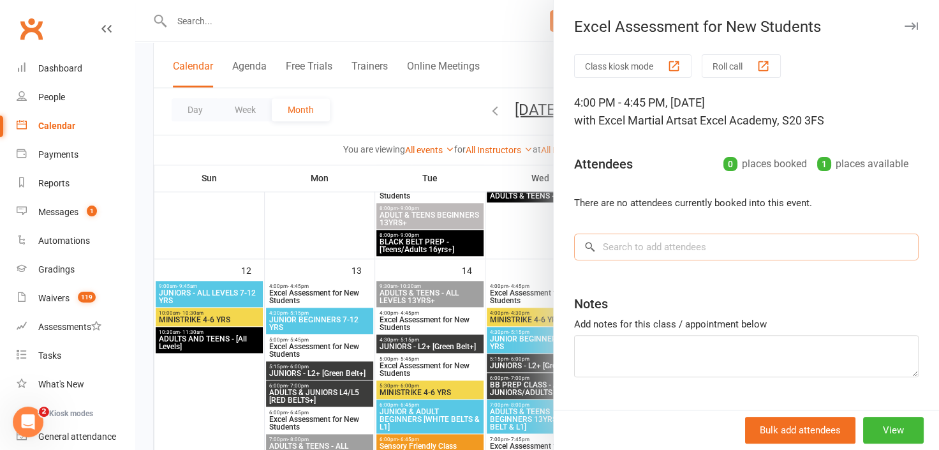
click at [608, 247] on input "search" at bounding box center [746, 246] width 344 height 27
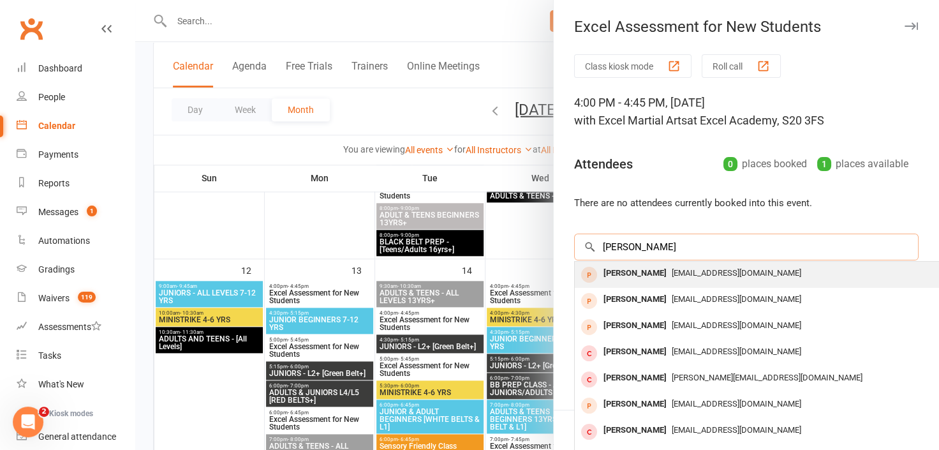
type input "[PERSON_NAME]"
click at [627, 275] on div "[PERSON_NAME]" at bounding box center [634, 273] width 73 height 18
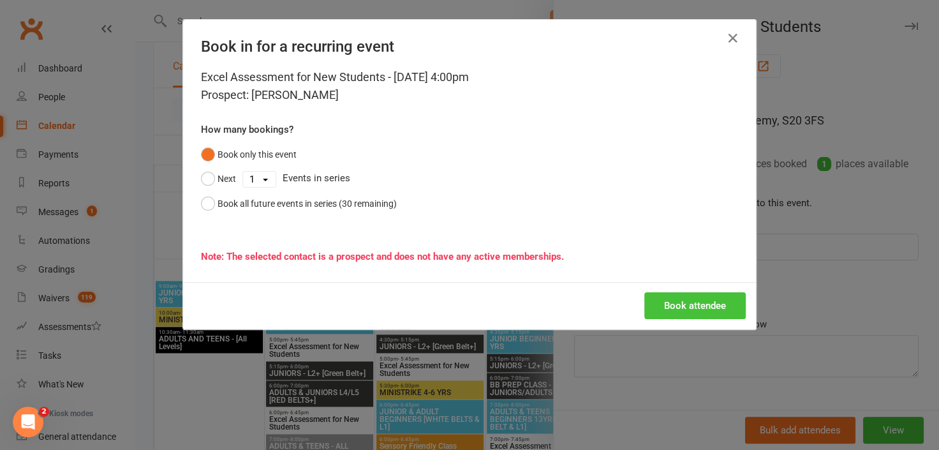
click at [678, 303] on button "Book attendee" at bounding box center [694, 305] width 101 height 27
